Goal: Complete application form: Complete application form

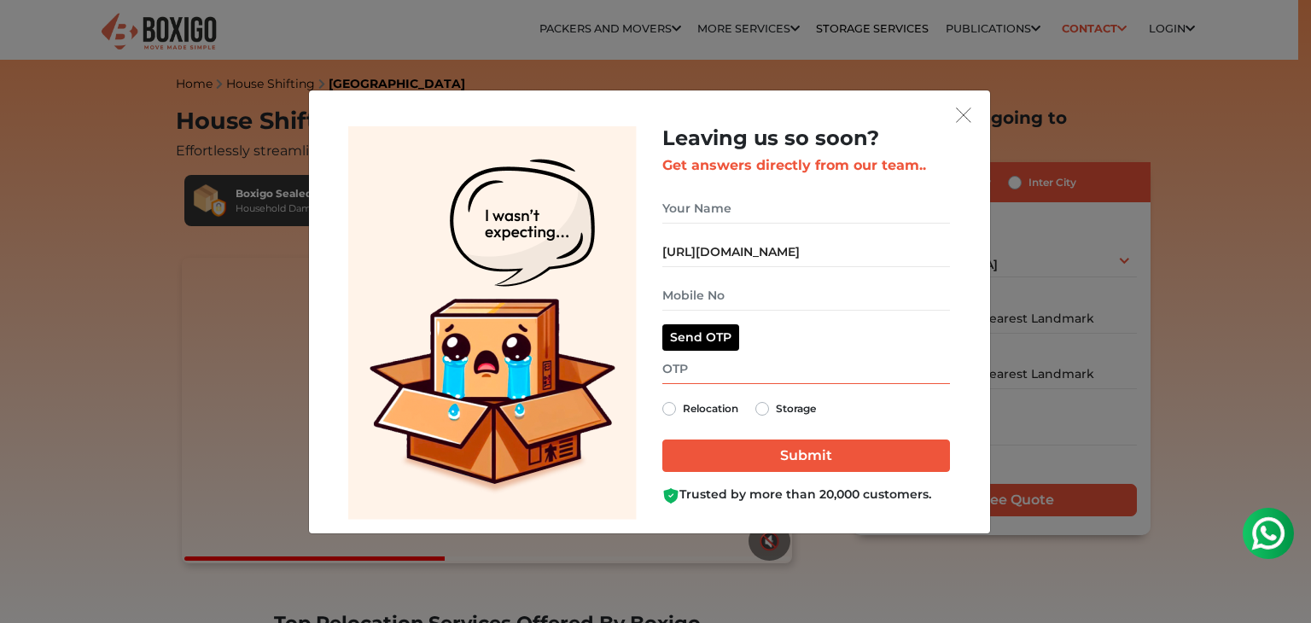
click at [726, 373] on input "get free quote dialog" at bounding box center [806, 369] width 288 height 30
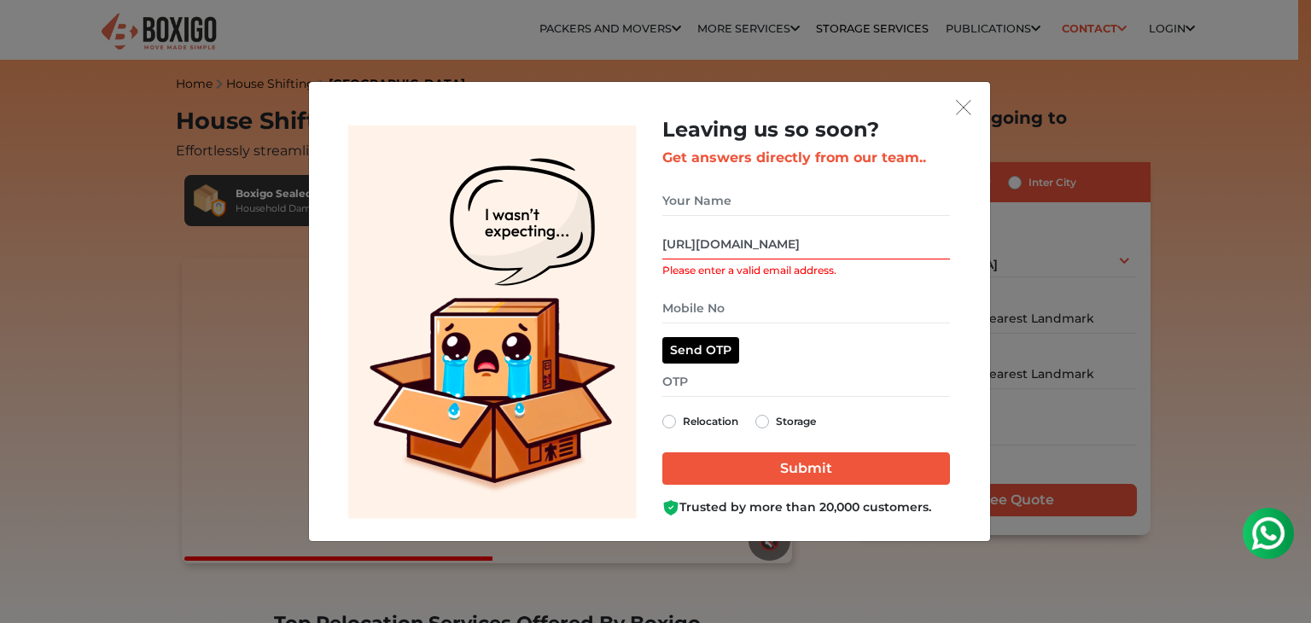
click at [734, 248] on input "https://boxigo.in/assets/images/common/leaving_so_soon_v2.png" at bounding box center [806, 245] width 288 height 30
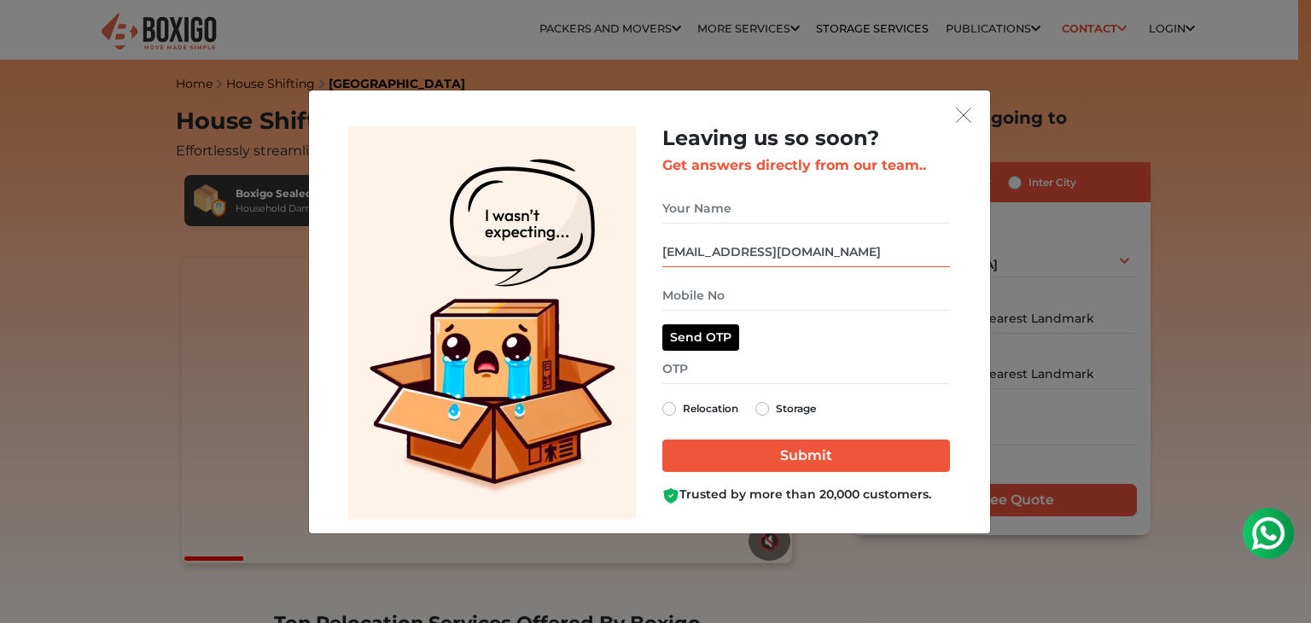
type input "yourjaan@gmail.com"
click at [737, 293] on input "get free quote dialog" at bounding box center [806, 296] width 288 height 30
paste input "7362928442"
type input "7362928442"
click at [706, 344] on button "Send OTP" at bounding box center [700, 337] width 77 height 26
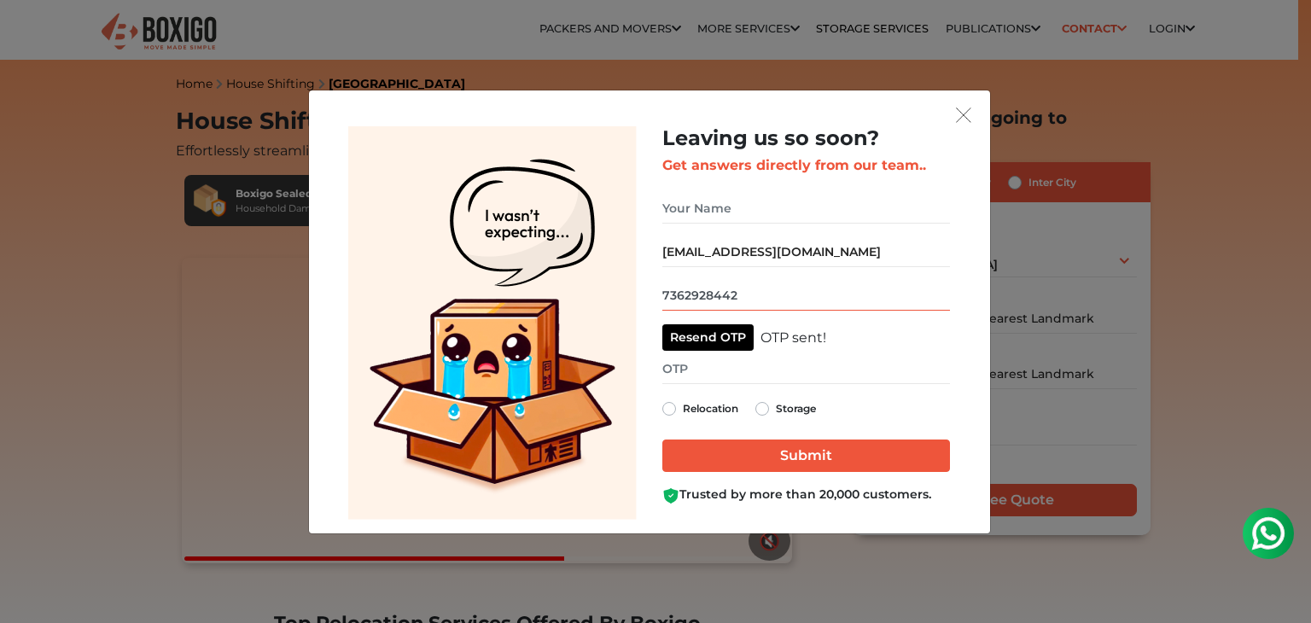
click at [761, 301] on input "7362928442" at bounding box center [806, 296] width 288 height 30
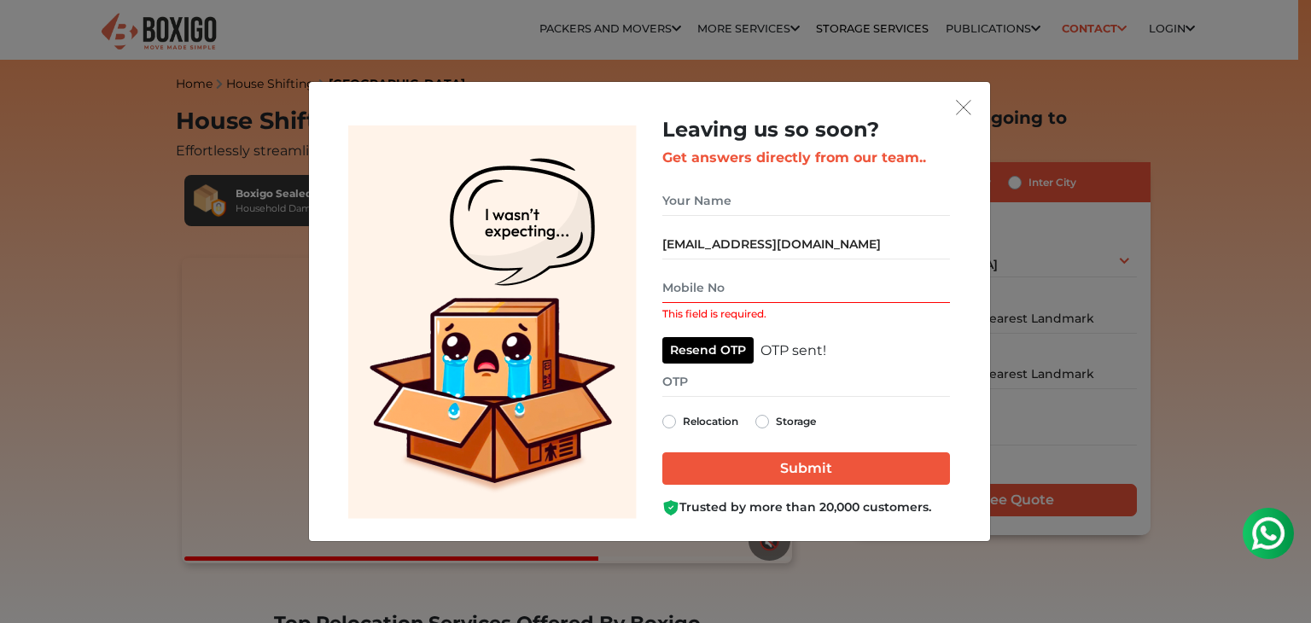
paste input "7362928442"
type input "7362928442"
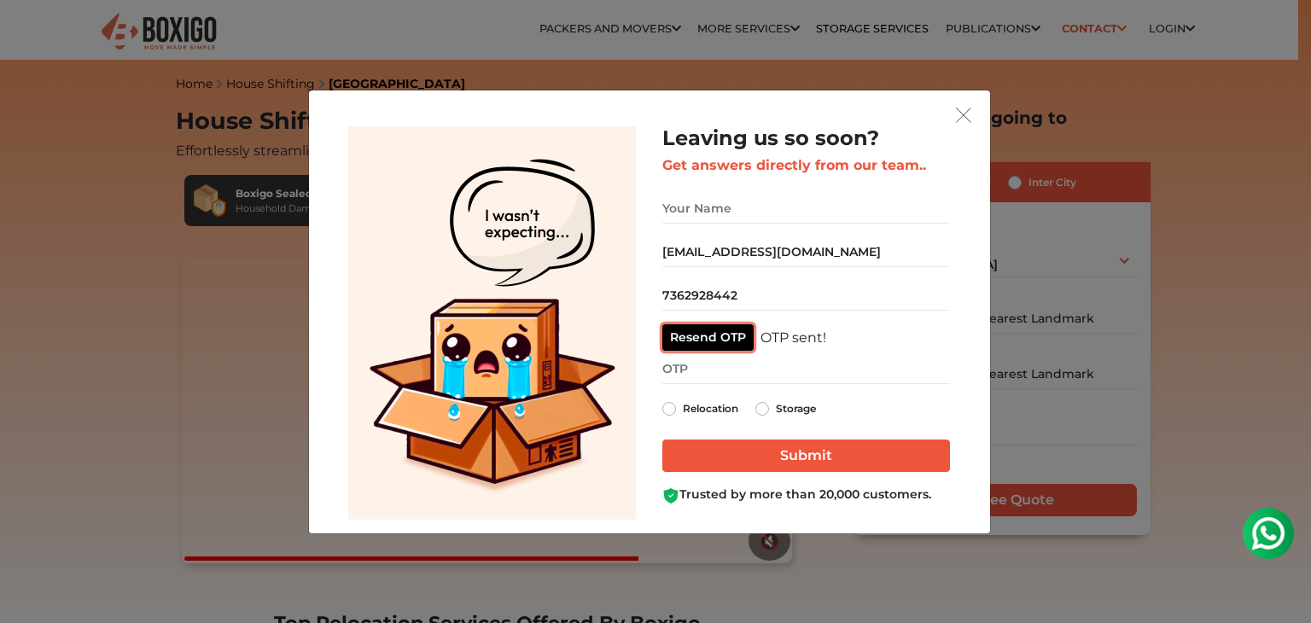
click at [720, 339] on button "Resend OTP" at bounding box center [707, 337] width 91 height 26
click at [710, 312] on div "7362928442 Resend OTP OTP sent!" at bounding box center [806, 316] width 288 height 70
drag, startPoint x: 710, startPoint y: 312, endPoint x: 710, endPoint y: 297, distance: 14.5
click at [710, 297] on div "7362928442 Resend OTP OTP sent!" at bounding box center [806, 316] width 288 height 70
click at [710, 297] on input "7362928442" at bounding box center [806, 296] width 288 height 30
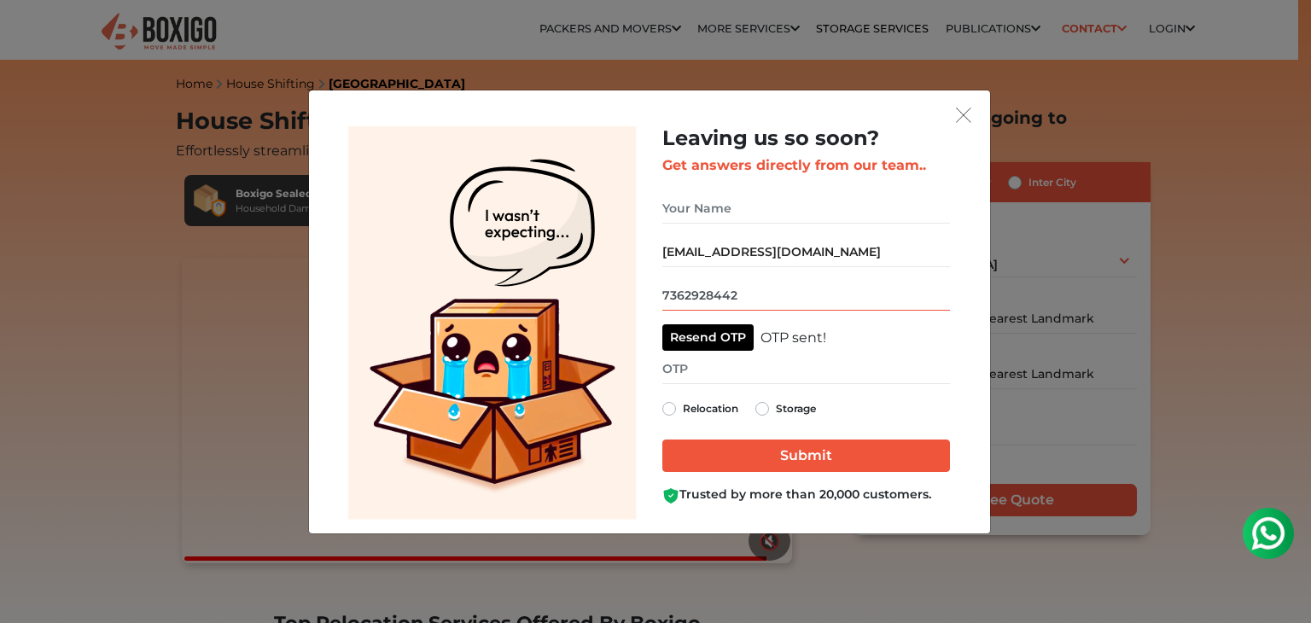
click at [710, 297] on input "7362928442" at bounding box center [806, 296] width 288 height 30
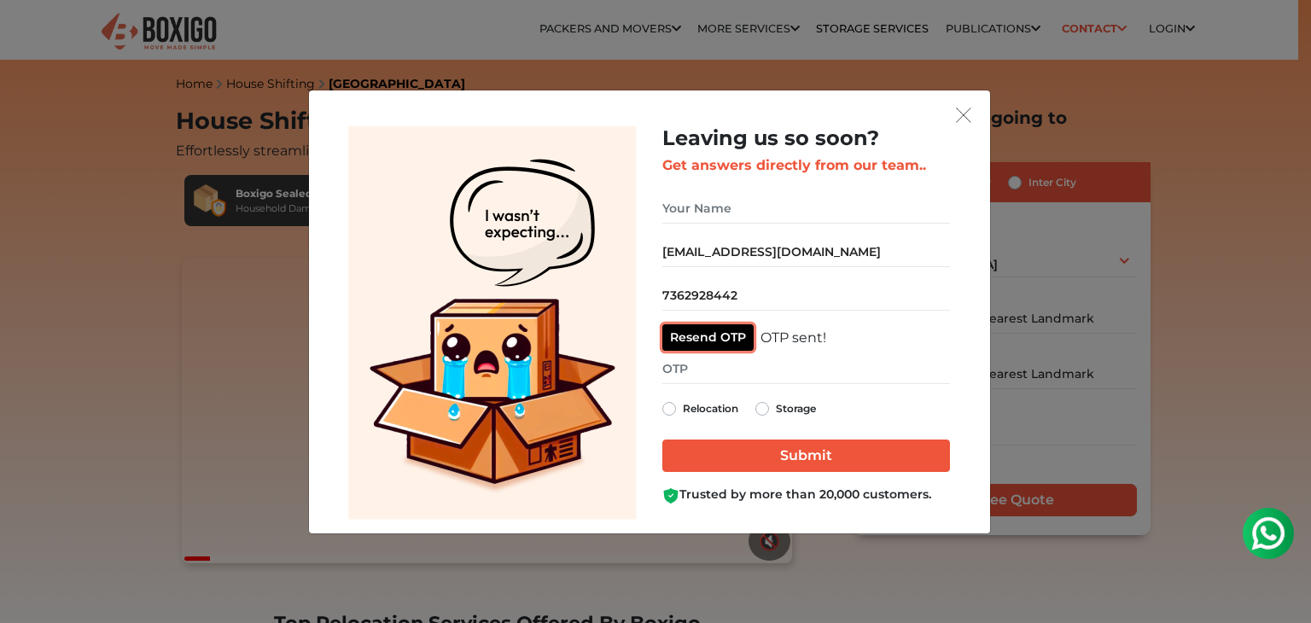
click at [706, 325] on button "Resend OTP" at bounding box center [707, 337] width 91 height 26
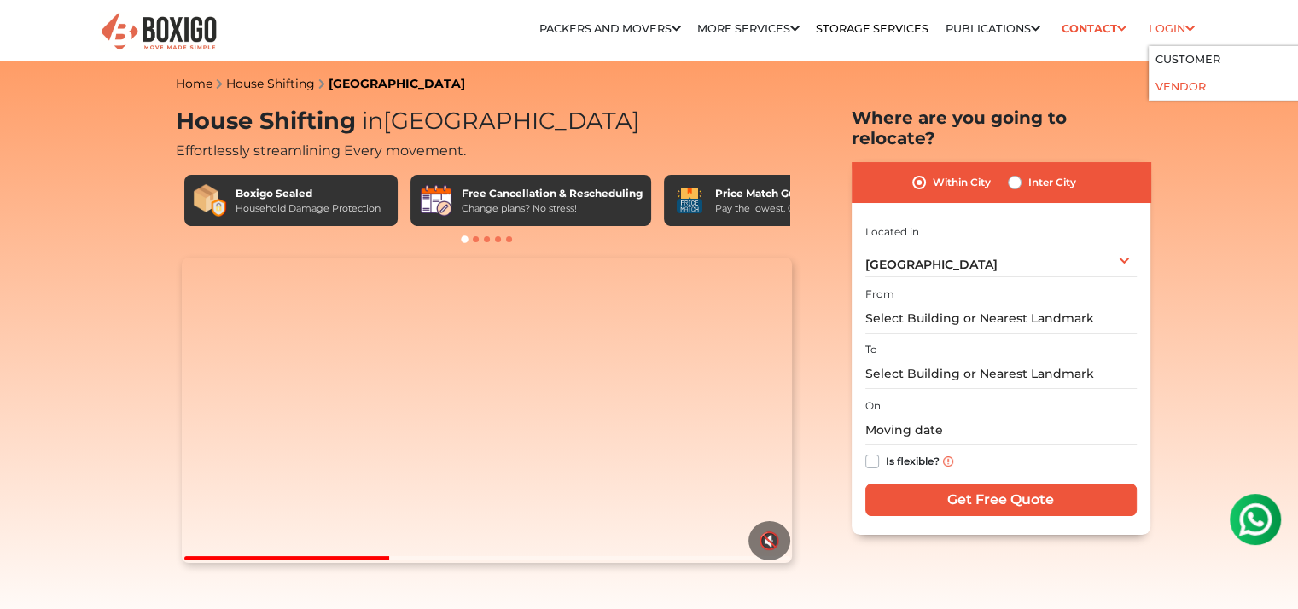
click at [1192, 84] on link "Vendor" at bounding box center [1181, 86] width 50 height 13
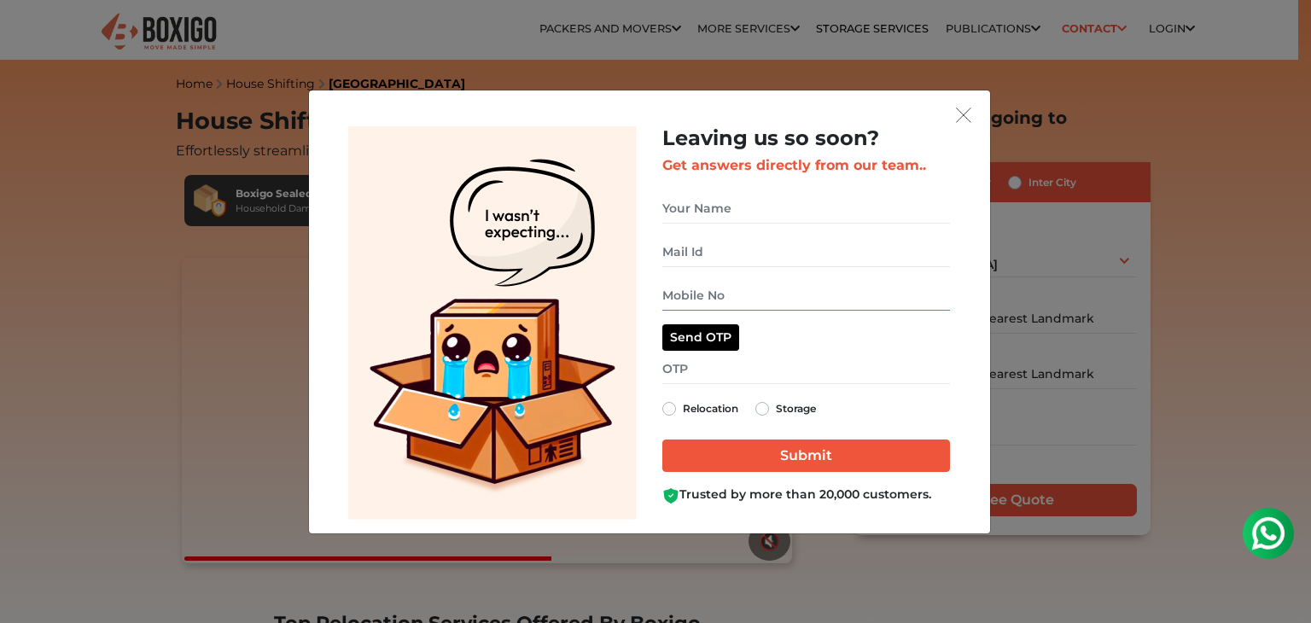
paste input "7362928442"
click at [743, 300] on input "7362928442" at bounding box center [806, 296] width 288 height 30
type input "7362928442"
click at [725, 236] on div "Leaving us so soon? Get answers directly from our team.. 7362928442 Send OTP OT…" at bounding box center [806, 315] width 288 height 378
click at [725, 243] on input "get free quote dialog" at bounding box center [806, 252] width 288 height 30
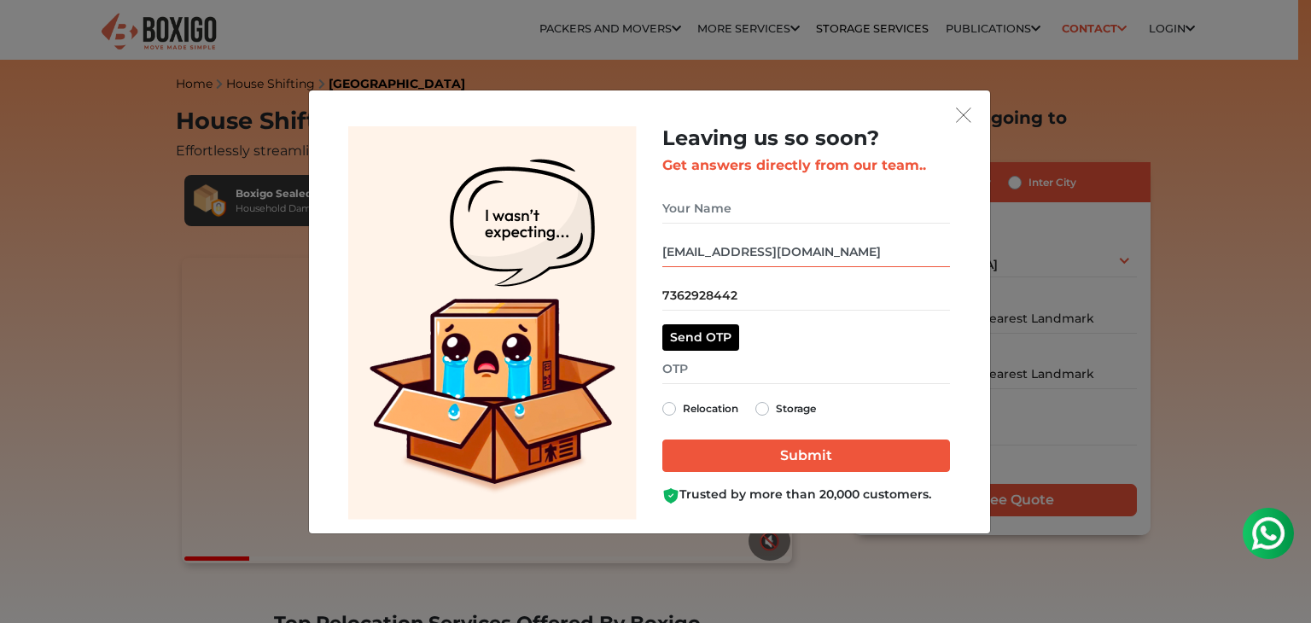
type input "[EMAIL_ADDRESS][DOMAIN_NAME]"
click at [726, 215] on input "get free quote dialog" at bounding box center [806, 209] width 288 height 30
type input "[PERSON_NAME]"
click at [715, 331] on button "Send OTP" at bounding box center [700, 337] width 77 height 26
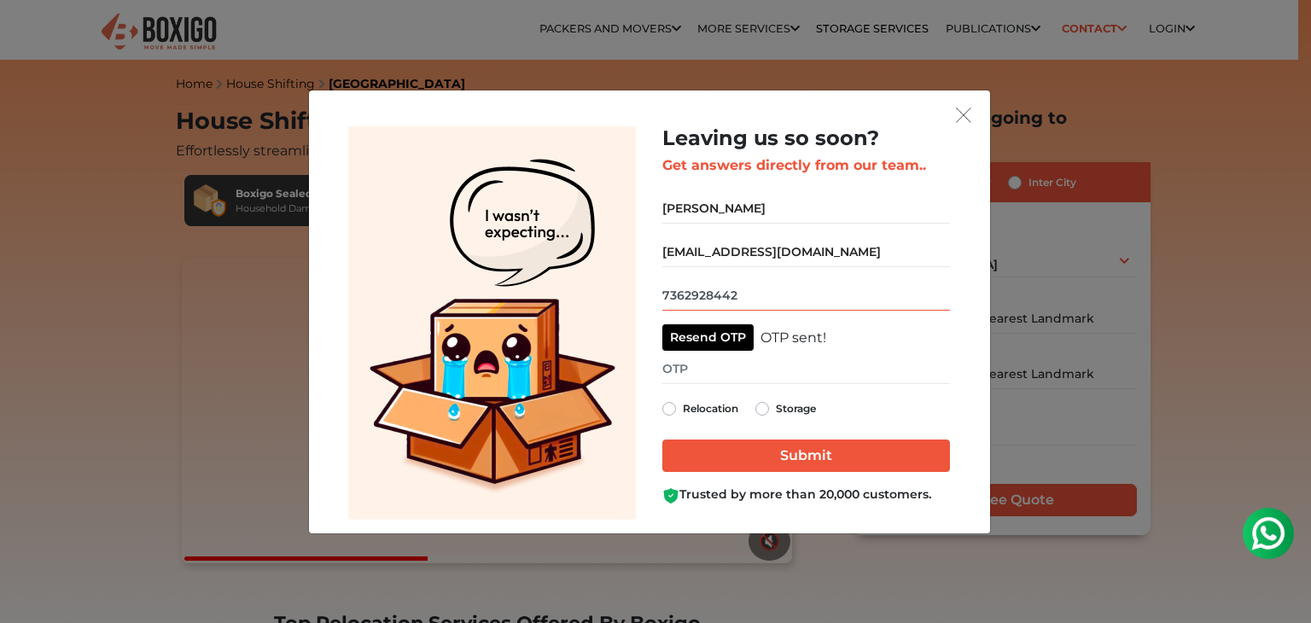
click at [787, 293] on input "7362928442" at bounding box center [806, 296] width 288 height 30
click at [732, 332] on button "Resend OTP" at bounding box center [707, 337] width 91 height 26
click at [749, 296] on input "7362928442" at bounding box center [806, 296] width 288 height 30
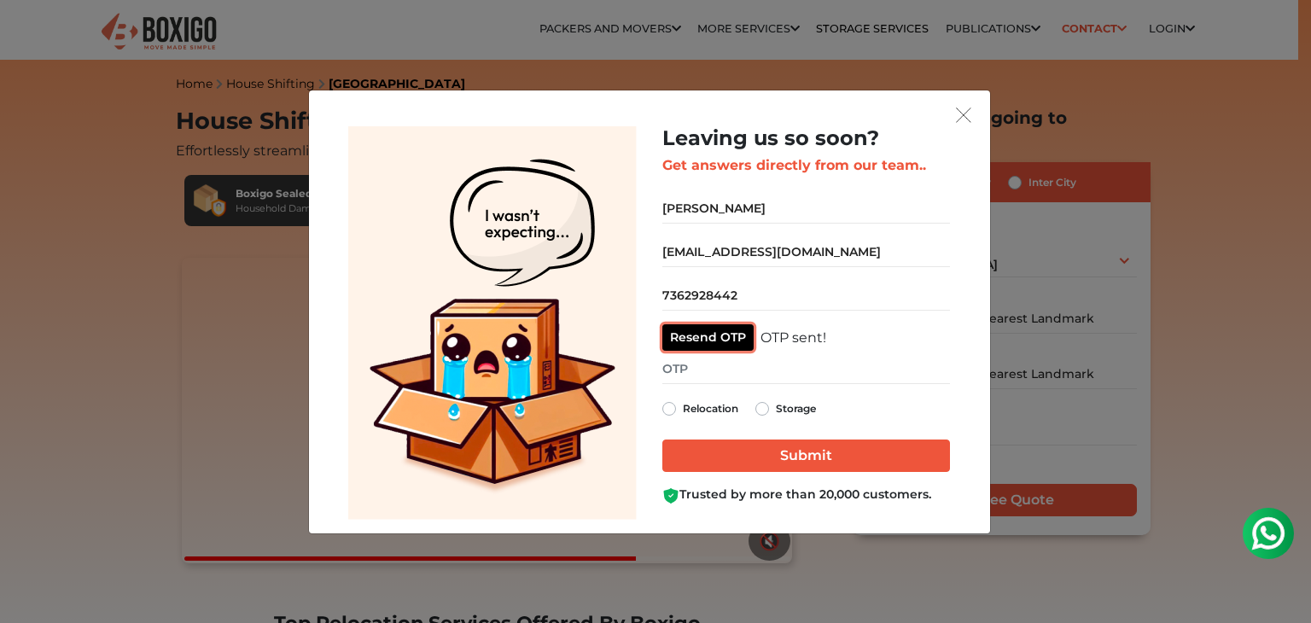
click at [708, 347] on button "Resend OTP" at bounding box center [707, 337] width 91 height 26
click at [817, 281] on input "7362928442" at bounding box center [806, 296] width 288 height 30
click at [720, 351] on div "Leaving us so soon? Get answers directly from our team.. [GEOGRAPHIC_DATA] [EMA…" at bounding box center [806, 315] width 288 height 378
click at [720, 349] on button "Resend OTP" at bounding box center [707, 337] width 91 height 26
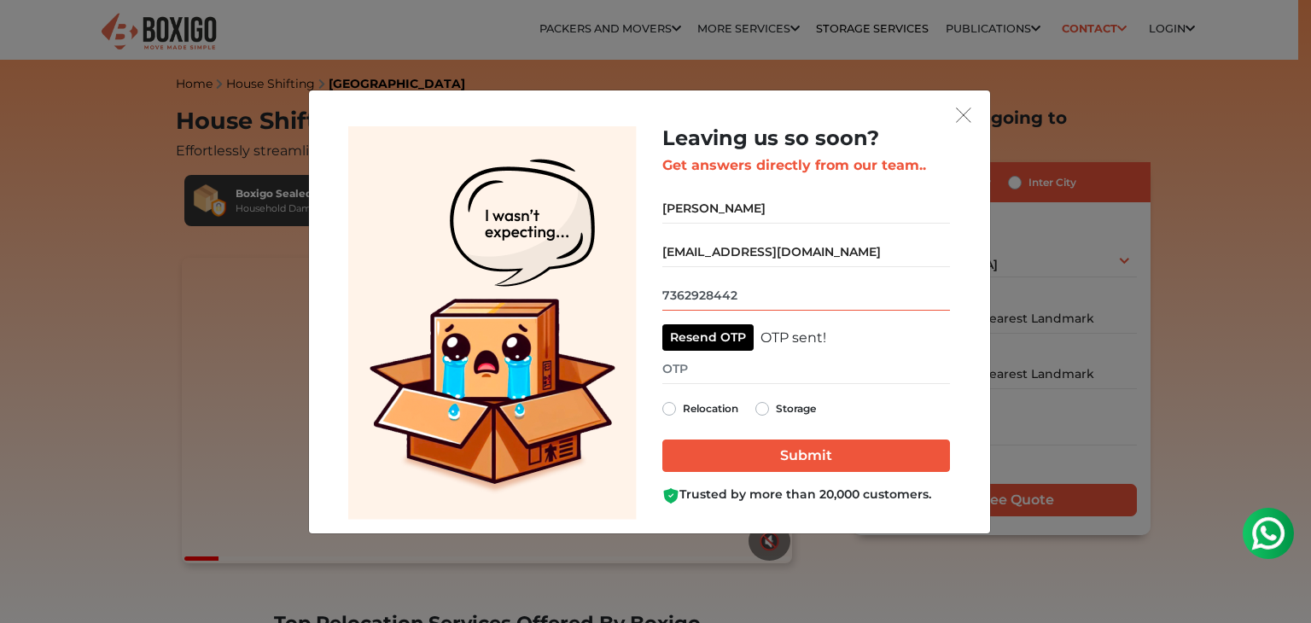
click at [734, 300] on input "7362928442" at bounding box center [806, 296] width 288 height 30
click at [720, 325] on button "Resend OTP" at bounding box center [707, 337] width 91 height 26
click at [686, 341] on button "Resend OTP" at bounding box center [707, 337] width 91 height 26
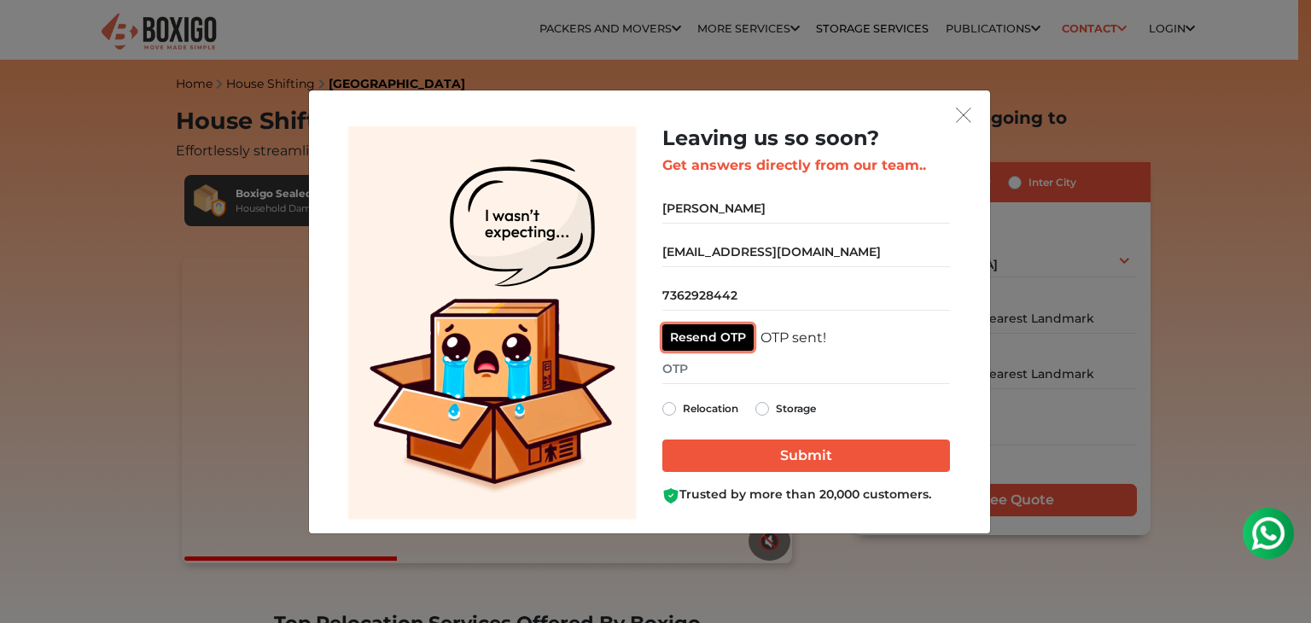
click at [695, 325] on button "Resend OTP" at bounding box center [707, 337] width 91 height 26
click at [738, 343] on button "Resend OTP" at bounding box center [707, 337] width 91 height 26
click at [714, 328] on div "7362928442 Resend OTP OTP sent!" at bounding box center [806, 316] width 288 height 70
click at [714, 328] on button "Resend OTP" at bounding box center [707, 337] width 91 height 26
click at [723, 340] on button "Resend OTP" at bounding box center [707, 337] width 91 height 26
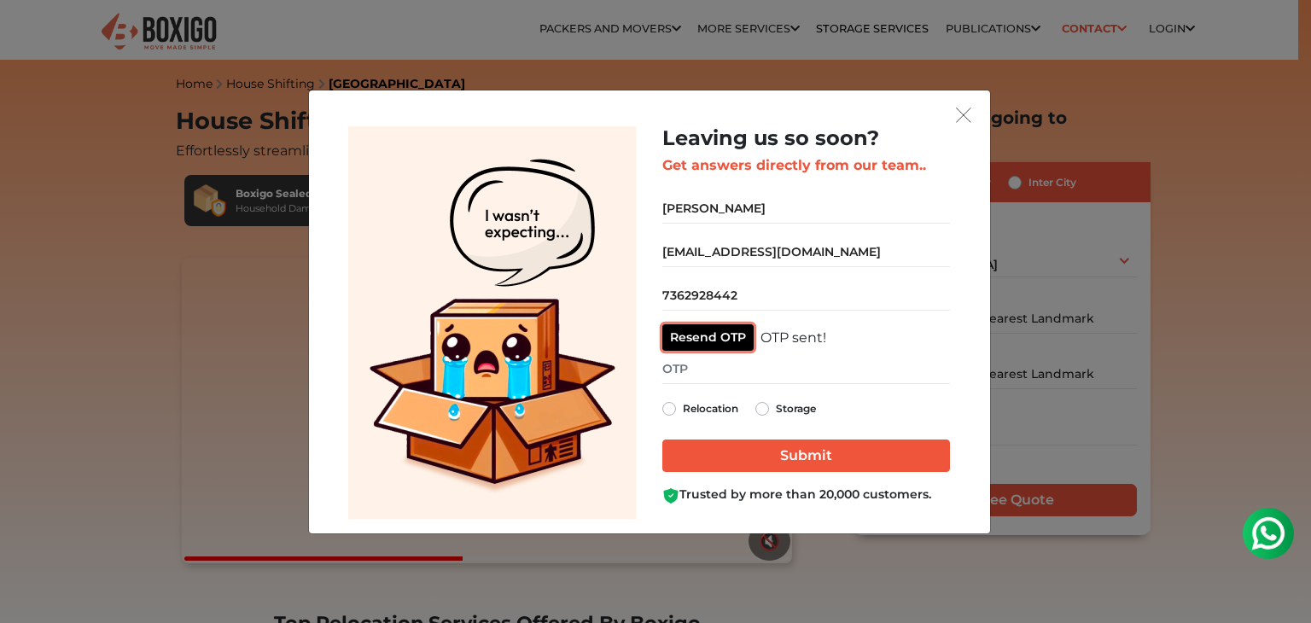
click at [725, 346] on button "Resend OTP" at bounding box center [707, 337] width 91 height 26
click at [720, 346] on button "Resend OTP" at bounding box center [707, 337] width 91 height 26
drag, startPoint x: 705, startPoint y: 346, endPoint x: 679, endPoint y: 323, distance: 33.9
click at [679, 323] on div "7362928442 Resend OTP OTP sent!" at bounding box center [806, 316] width 288 height 70
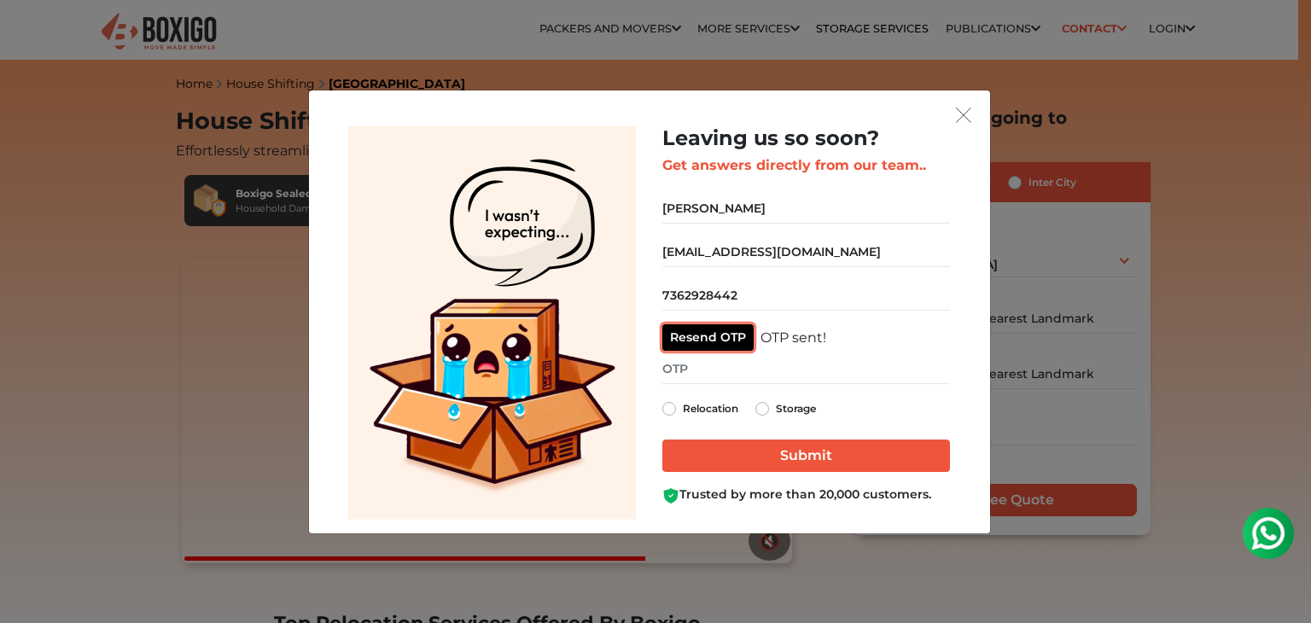
click at [683, 329] on button "Resend OTP" at bounding box center [707, 337] width 91 height 26
click at [730, 351] on div "Leaving us so soon? Get answers directly from our team.. [GEOGRAPHIC_DATA] [EMA…" at bounding box center [806, 315] width 288 height 378
click at [727, 347] on button "Resend OTP" at bounding box center [707, 337] width 91 height 26
click at [669, 417] on div "Relocation" at bounding box center [700, 409] width 76 height 20
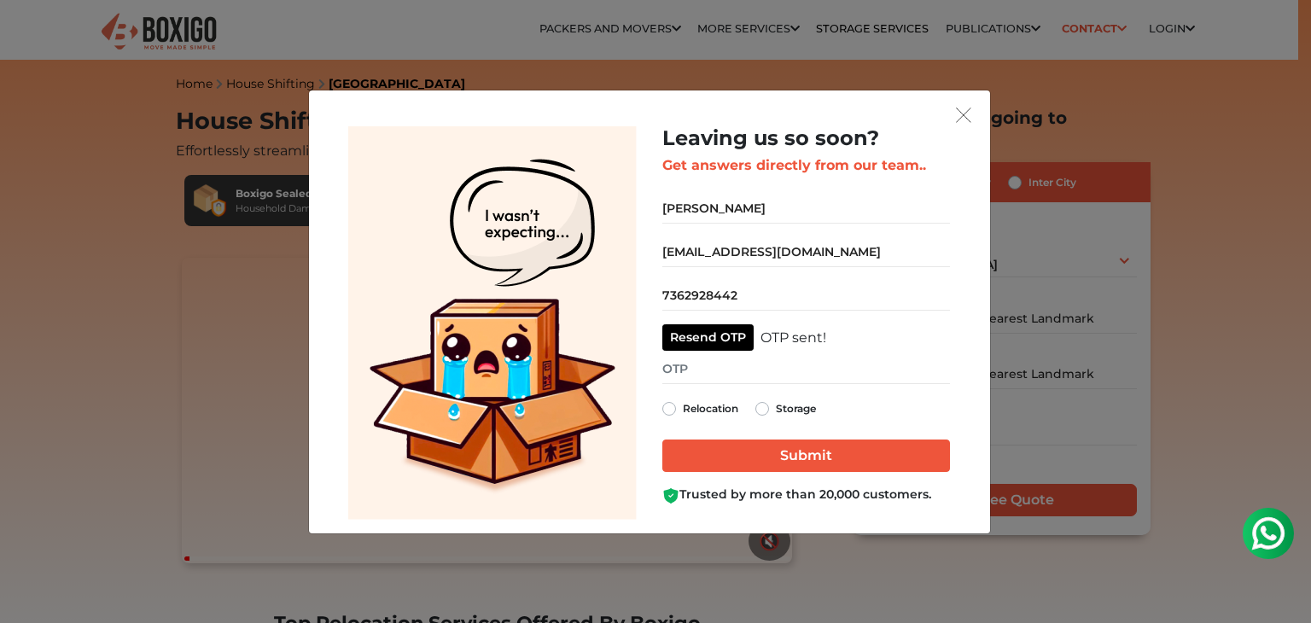
click at [683, 411] on label "Relocation" at bounding box center [710, 409] width 55 height 20
click at [669, 411] on input "Relocation" at bounding box center [669, 407] width 14 height 17
radio input "true"
click at [686, 328] on button "Resend OTP" at bounding box center [707, 337] width 91 height 26
click at [692, 334] on button "Resend OTP" at bounding box center [707, 337] width 91 height 26
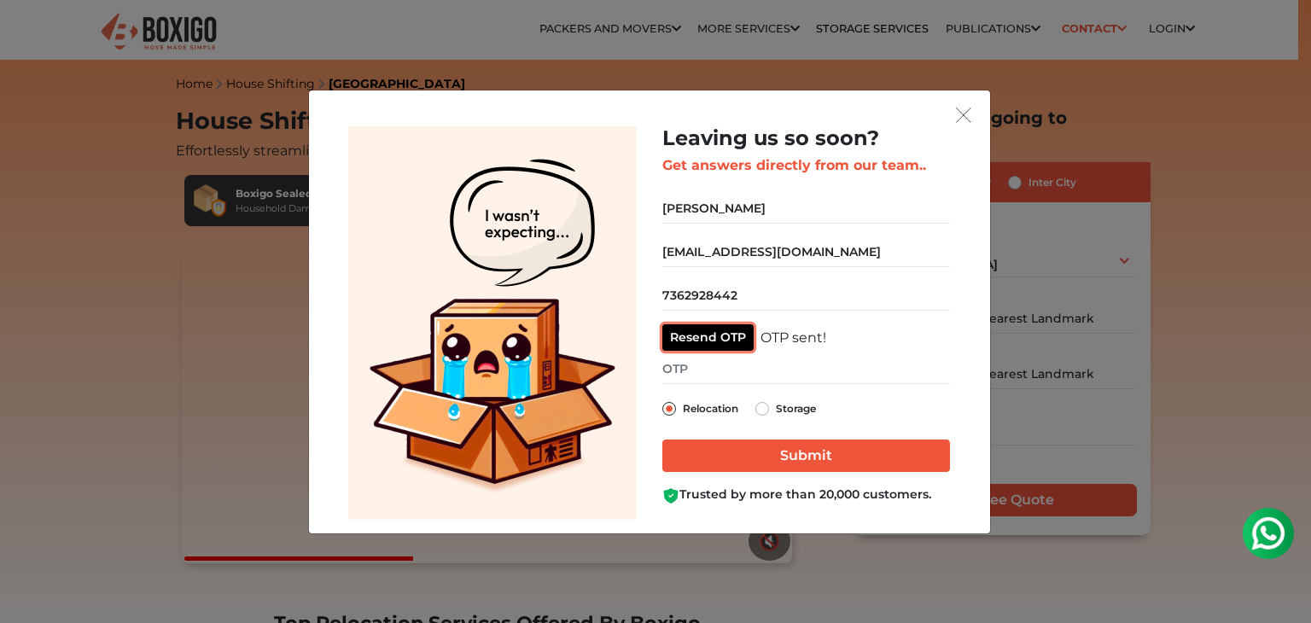
drag, startPoint x: 725, startPoint y: 344, endPoint x: 717, endPoint y: 338, distance: 9.7
click at [717, 338] on button "Resend OTP" at bounding box center [707, 337] width 91 height 26
click at [717, 338] on button "Sending OTP" at bounding box center [710, 337] width 97 height 26
click at [717, 338] on button "Resend OTP" at bounding box center [707, 337] width 91 height 26
click at [698, 344] on button "Resend OTP" at bounding box center [707, 337] width 91 height 26
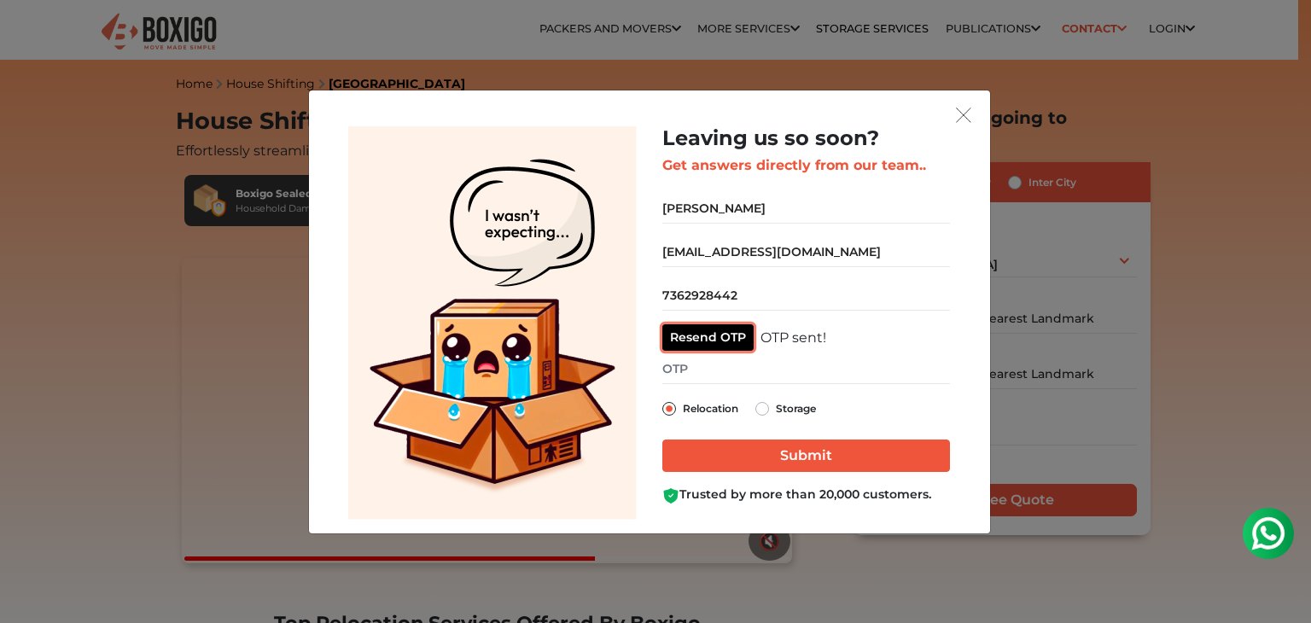
click at [703, 339] on button "Resend OTP" at bounding box center [707, 337] width 91 height 26
click at [703, 339] on button "Sending OTP" at bounding box center [710, 337] width 97 height 26
click at [703, 339] on button "Resend OTP" at bounding box center [707, 337] width 91 height 26
click at [703, 339] on button "Sending OTP" at bounding box center [710, 337] width 97 height 26
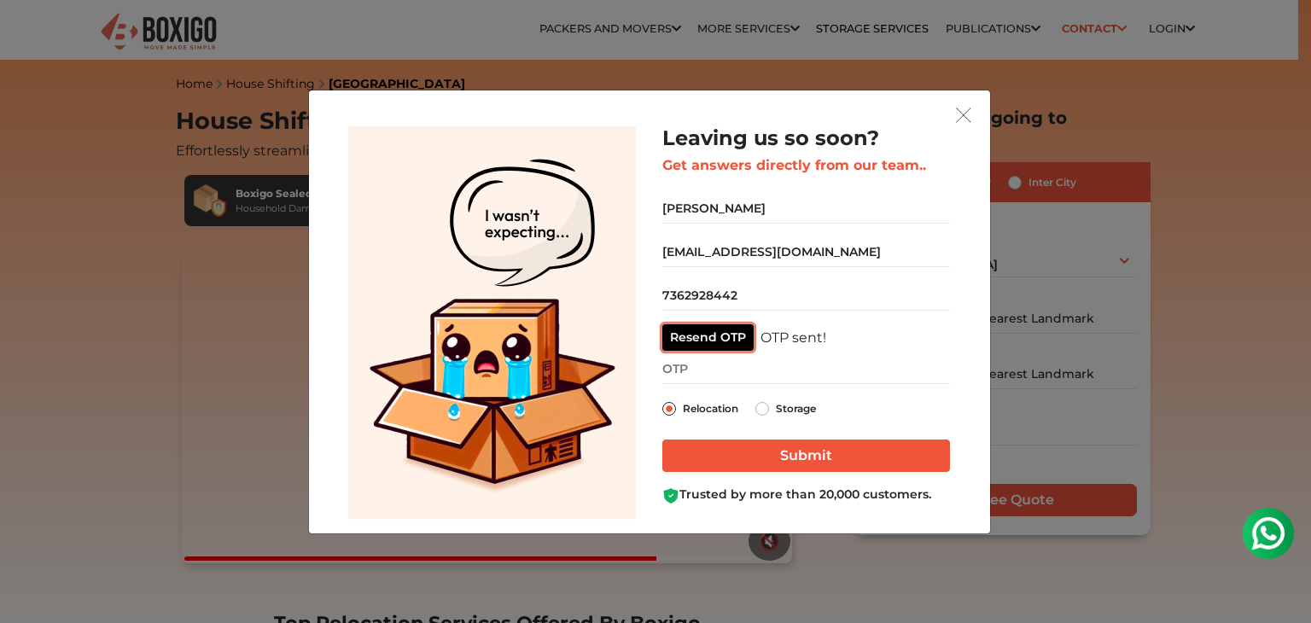
click at [703, 339] on button "Resend OTP" at bounding box center [707, 337] width 91 height 26
click at [742, 342] on button "Resend OTP" at bounding box center [707, 337] width 91 height 26
click at [677, 349] on button "Resend OTP" at bounding box center [707, 337] width 91 height 26
